Goal: Information Seeking & Learning: Learn about a topic

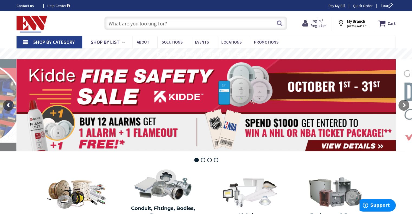
click at [309, 23] on span "Login / Register" at bounding box center [318, 23] width 16 height 10
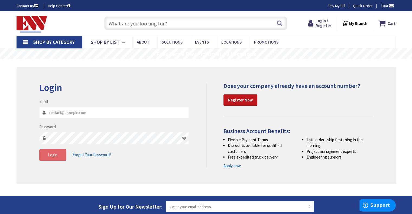
type input "[PERSON_NAME][EMAIL_ADDRESS][DOMAIN_NAME]"
click at [50, 157] on span "Login" at bounding box center [52, 154] width 9 height 5
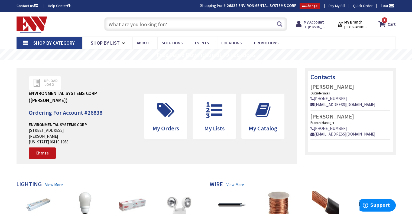
click at [198, 23] on input "text" at bounding box center [195, 24] width 183 height 14
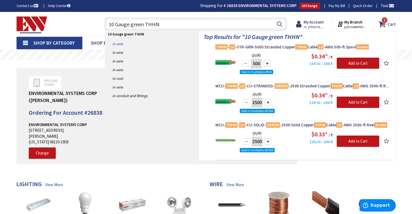
type input "10 Gauge green THHN"
click at [121, 43] on link "in Wire" at bounding box center [152, 44] width 94 height 9
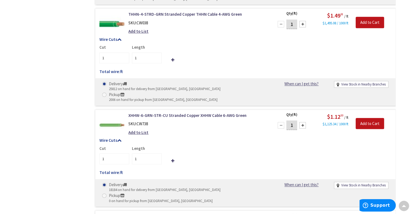
scroll to position [623, 0]
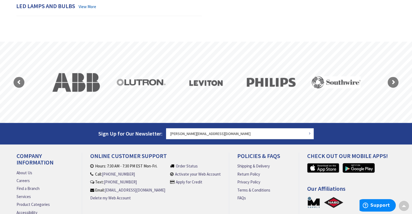
scroll to position [506, 0]
